Goal: Navigation & Orientation: Find specific page/section

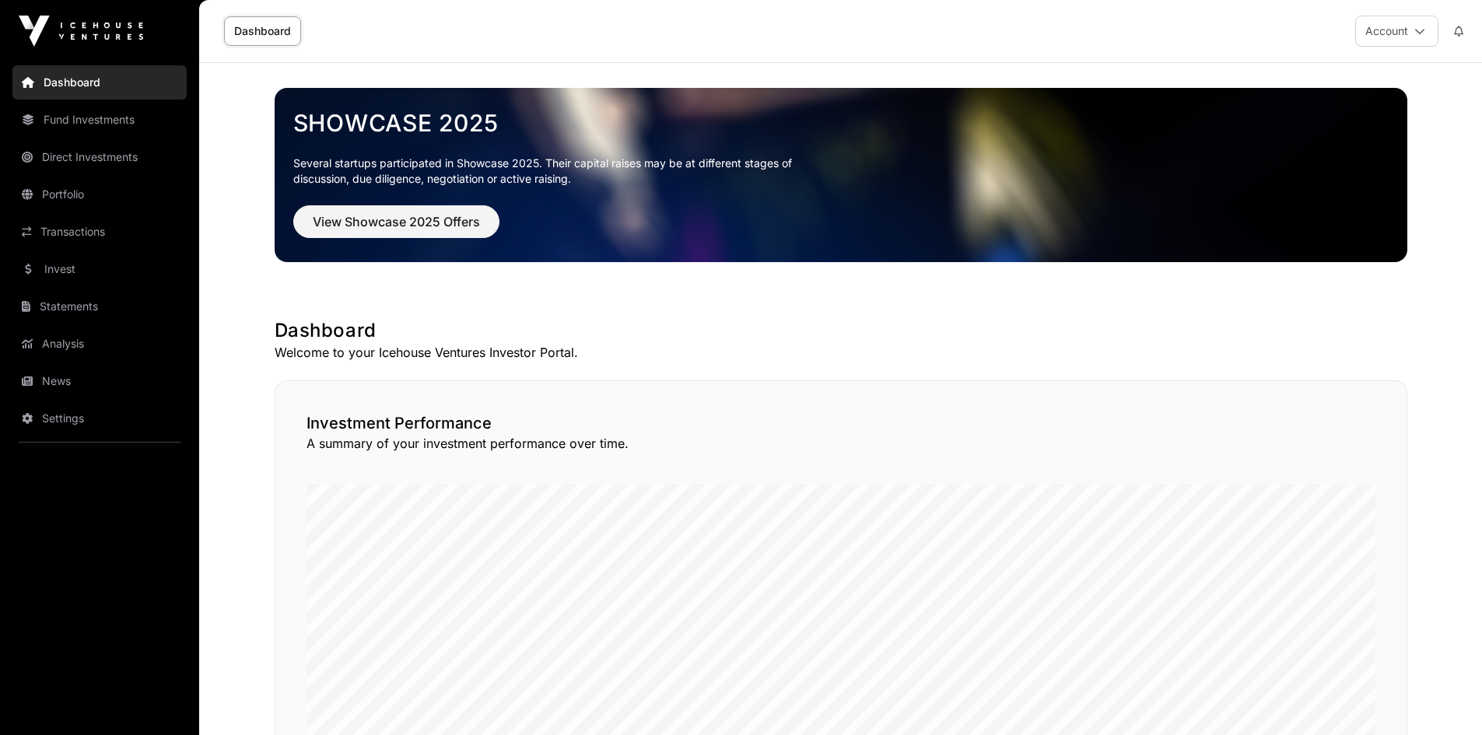
click at [61, 385] on link "News" at bounding box center [99, 381] width 174 height 34
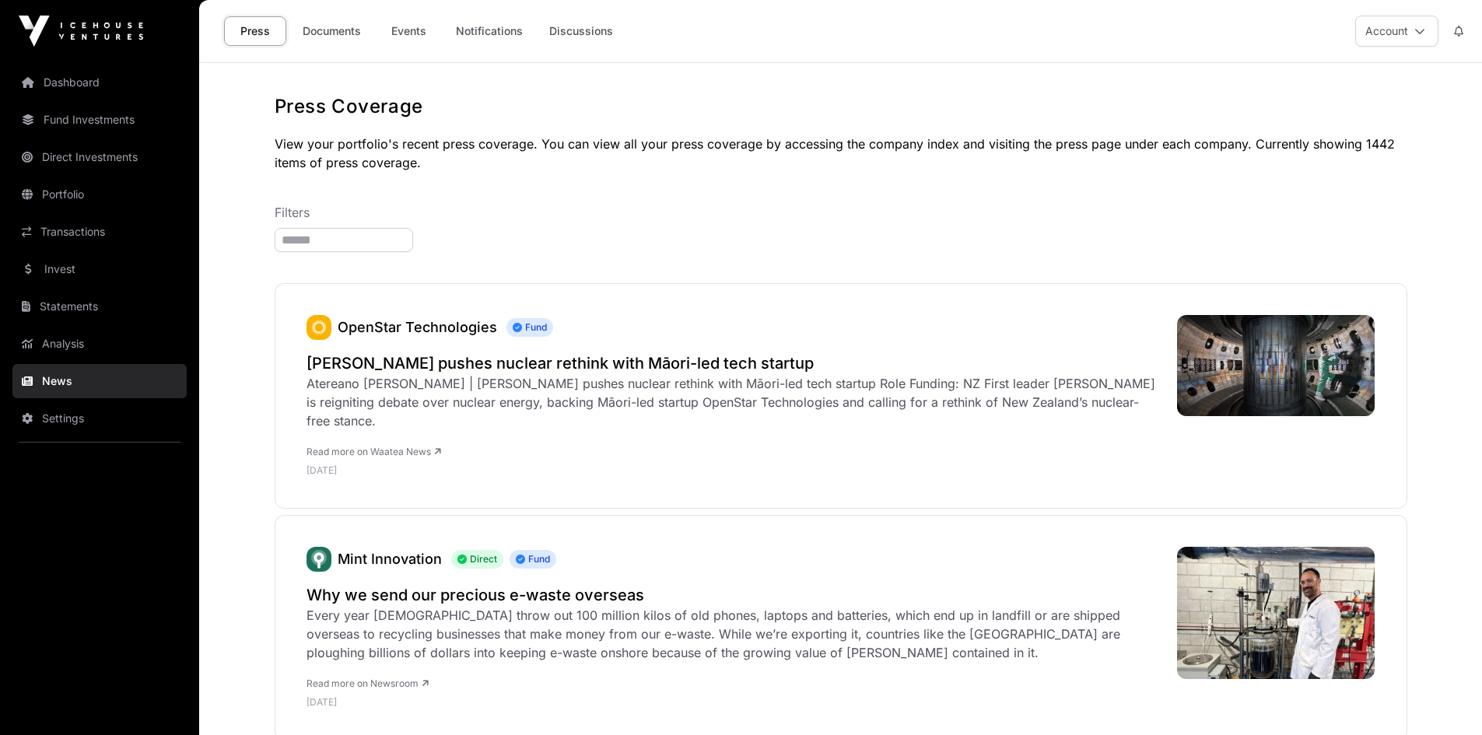
click at [412, 33] on link "Events" at bounding box center [408, 31] width 62 height 30
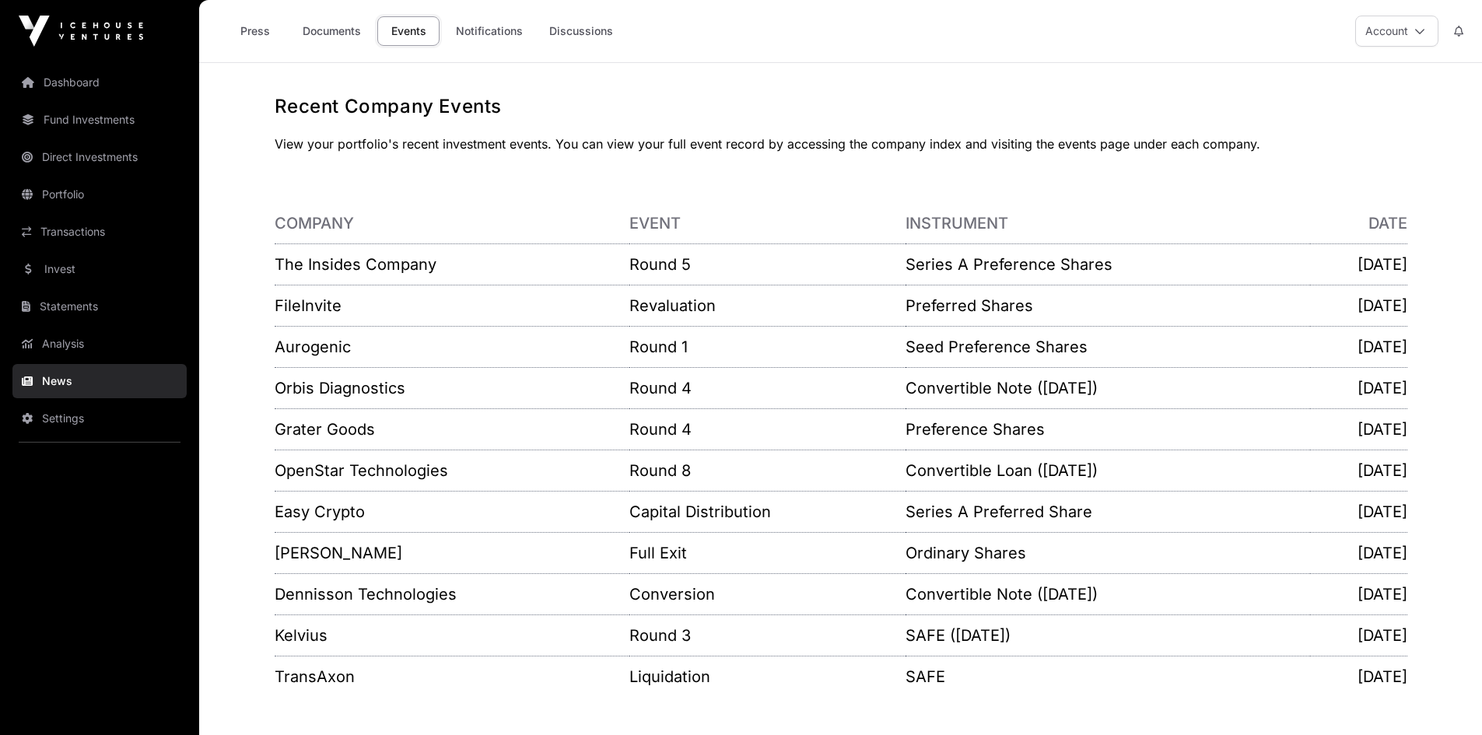
click at [327, 26] on link "Documents" at bounding box center [331, 31] width 79 height 30
